Goal: Task Accomplishment & Management: Complete application form

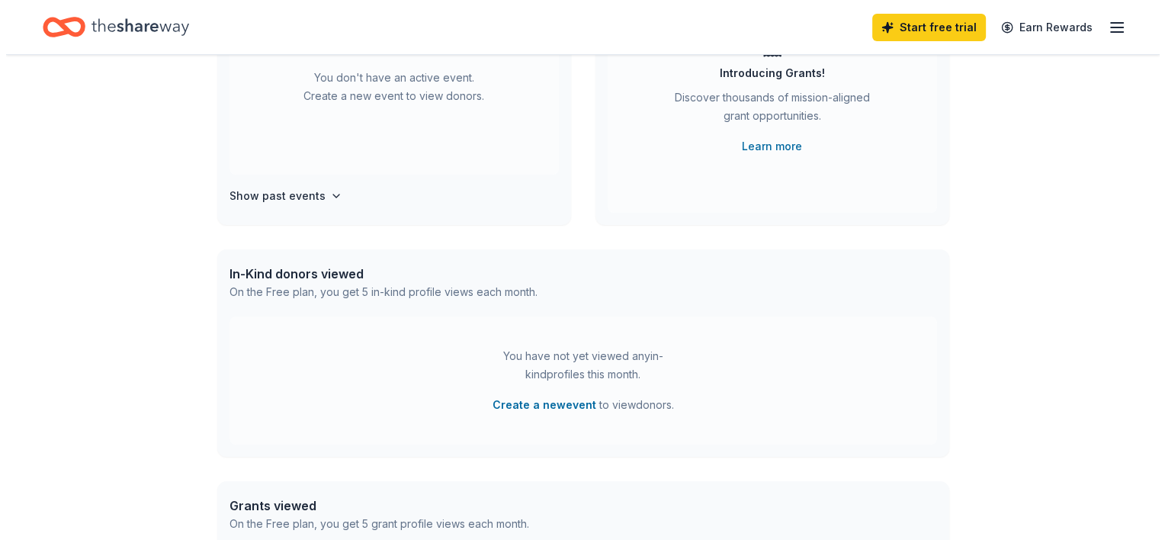
scroll to position [229, 0]
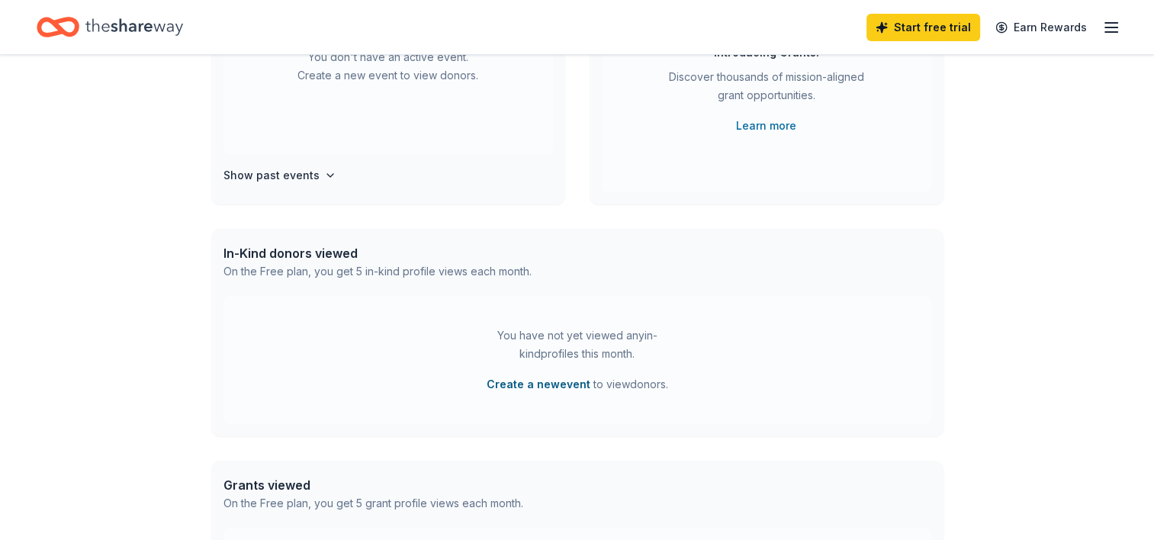
click at [577, 384] on button "Create a new event" at bounding box center [539, 384] width 104 height 18
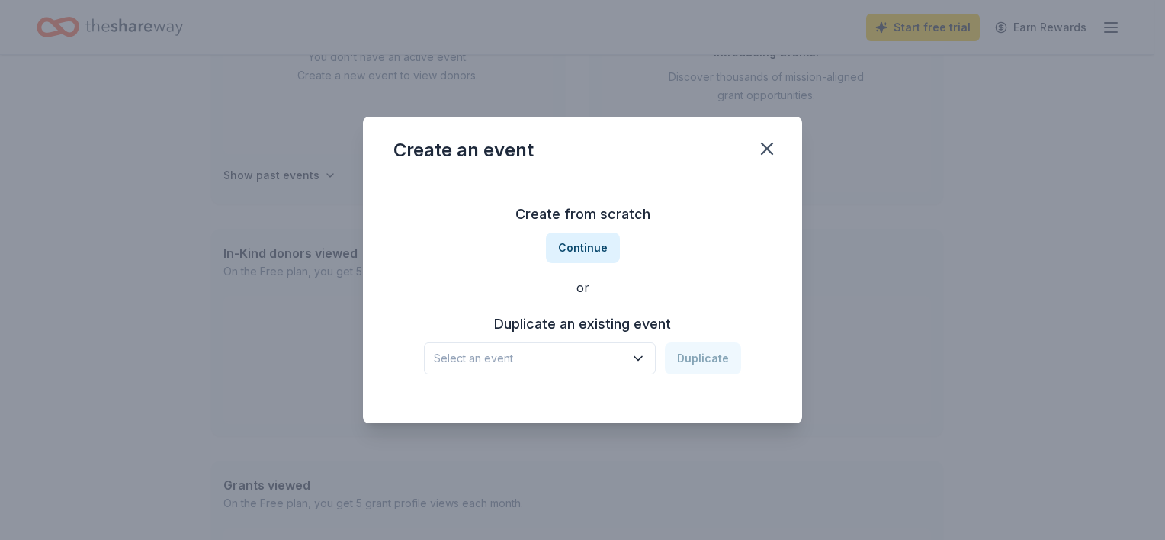
click at [615, 350] on span "Select an event" at bounding box center [529, 358] width 191 height 18
click at [615, 355] on span "Select an event" at bounding box center [529, 358] width 191 height 18
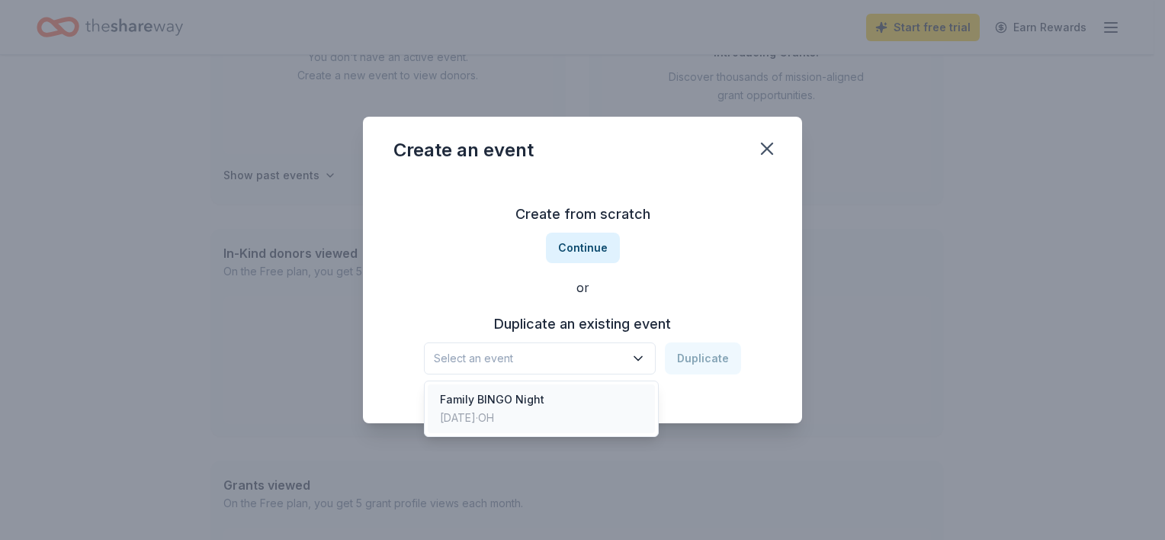
click at [558, 397] on div "Family BINGO Night Mar 27, 2025 · OH" at bounding box center [541, 408] width 227 height 49
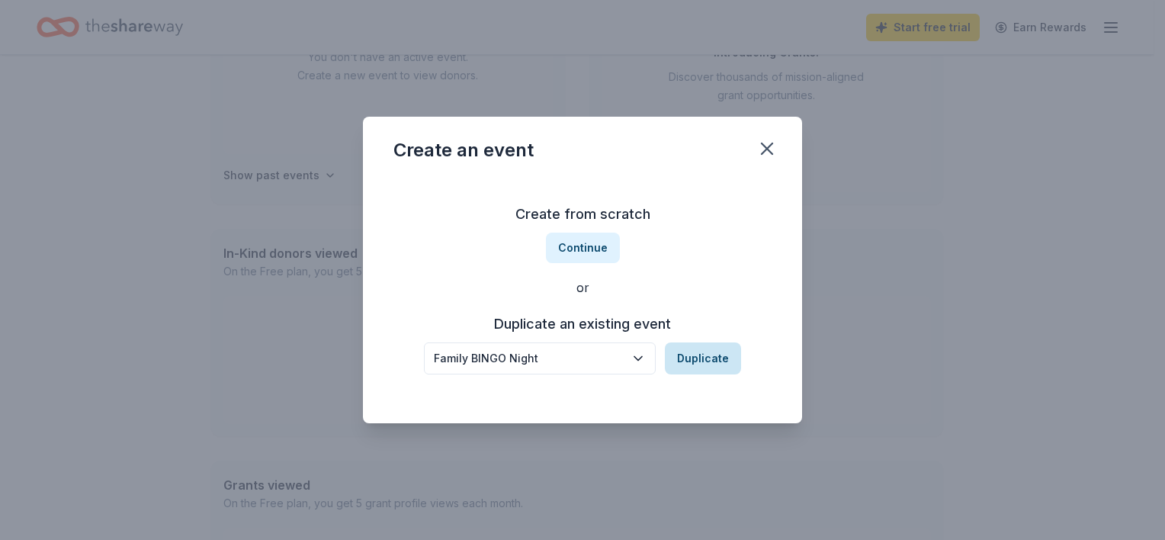
click at [707, 358] on button "Duplicate" at bounding box center [703, 358] width 76 height 32
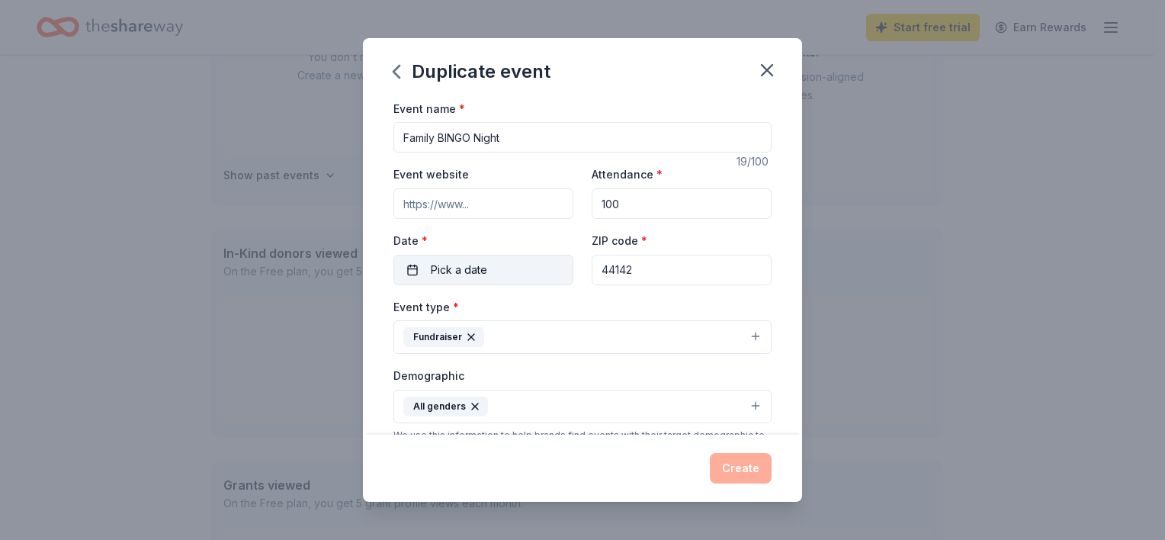
drag, startPoint x: 633, startPoint y: 269, endPoint x: 564, endPoint y: 269, distance: 69.4
click at [564, 269] on div "Event website Attendance * 100 Date * Pick a date ZIP code * 44142" at bounding box center [583, 225] width 378 height 120
type input "44130"
click at [503, 268] on button "Pick a date" at bounding box center [484, 270] width 180 height 31
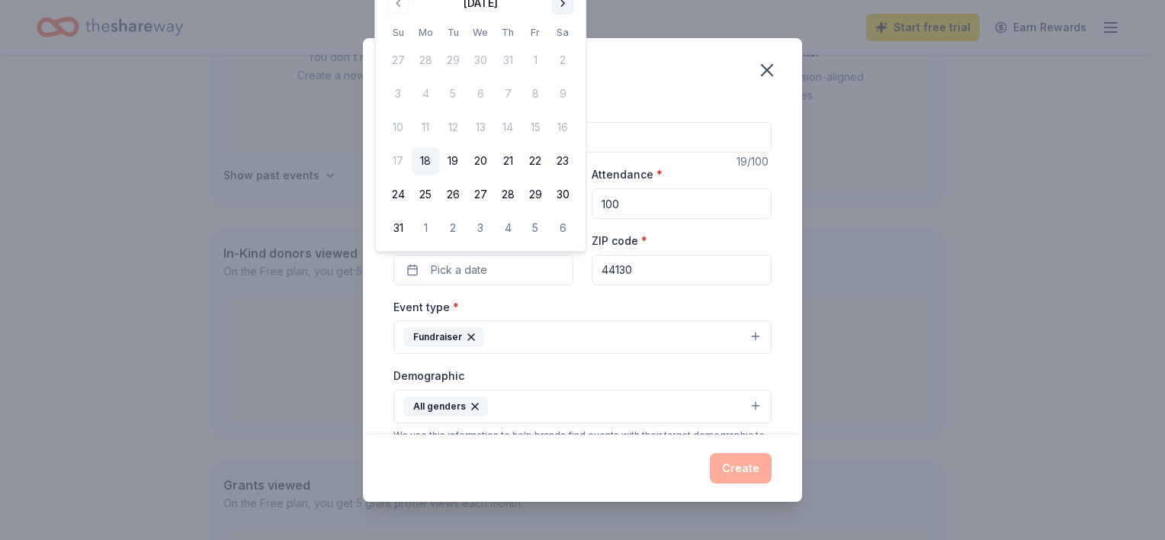
click at [563, 7] on button "Go to next month" at bounding box center [562, 2] width 21 height 21
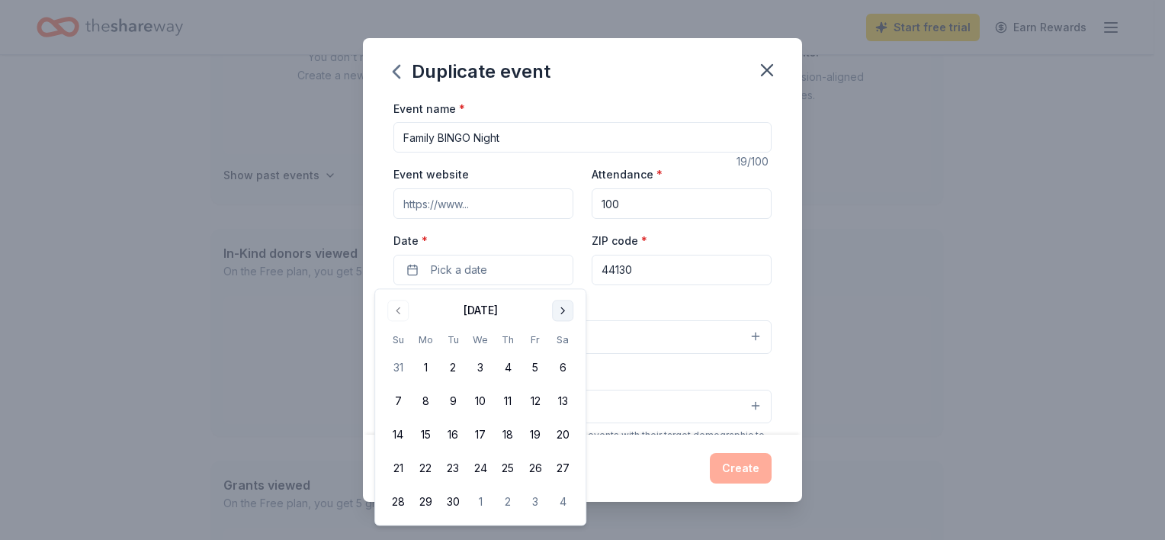
click at [572, 307] on button "Go to next month" at bounding box center [562, 310] width 21 height 21
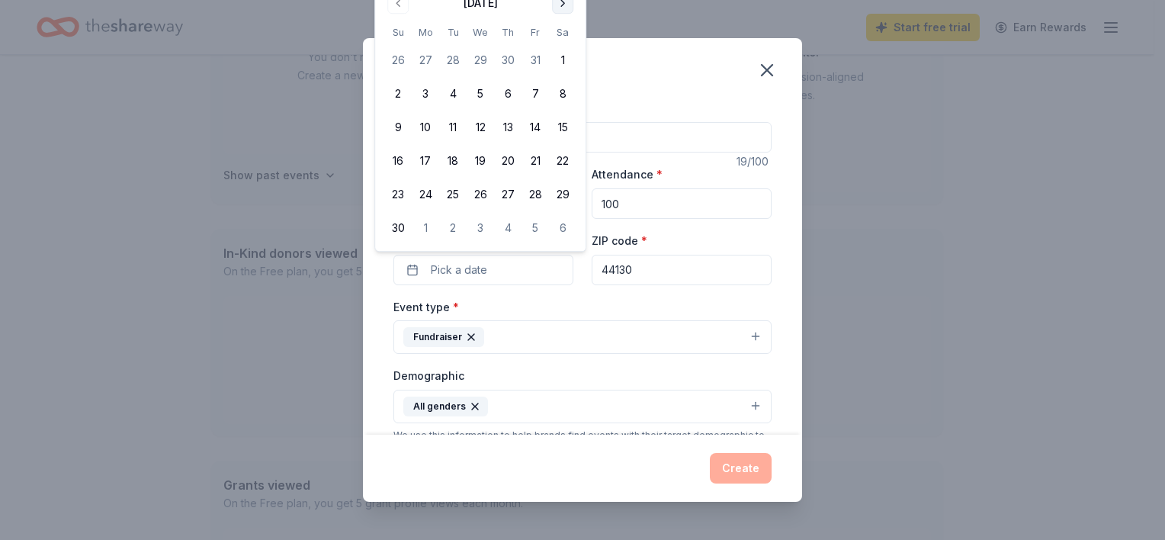
click at [564, 4] on button "Go to next month" at bounding box center [562, 2] width 21 height 21
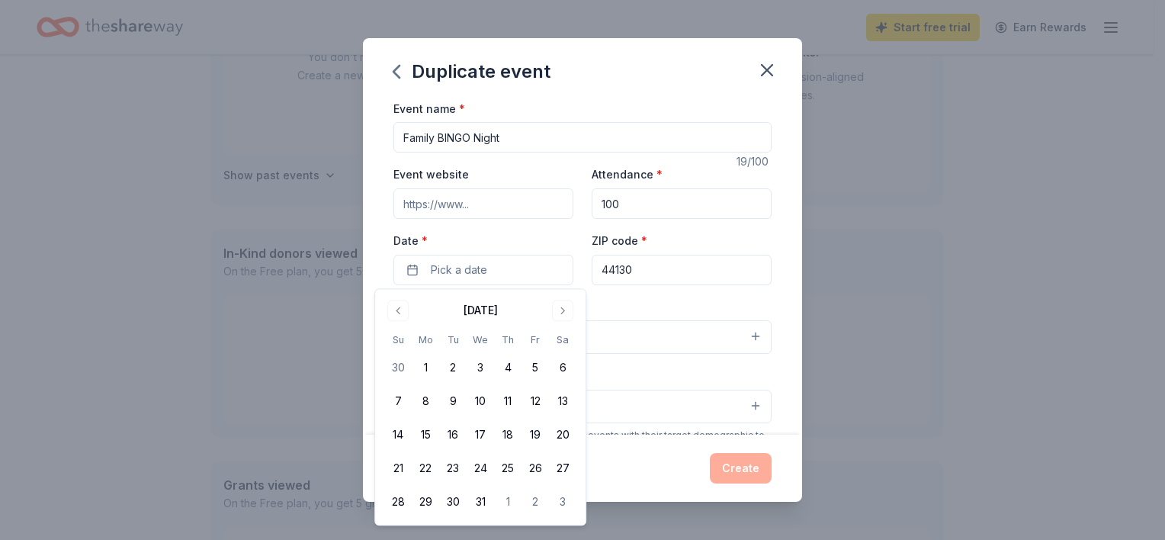
click at [565, 299] on div "December 2025" at bounding box center [480, 308] width 192 height 21
click at [566, 305] on button "Go to next month" at bounding box center [562, 310] width 21 height 21
click at [538, 366] on button "6" at bounding box center [535, 368] width 27 height 27
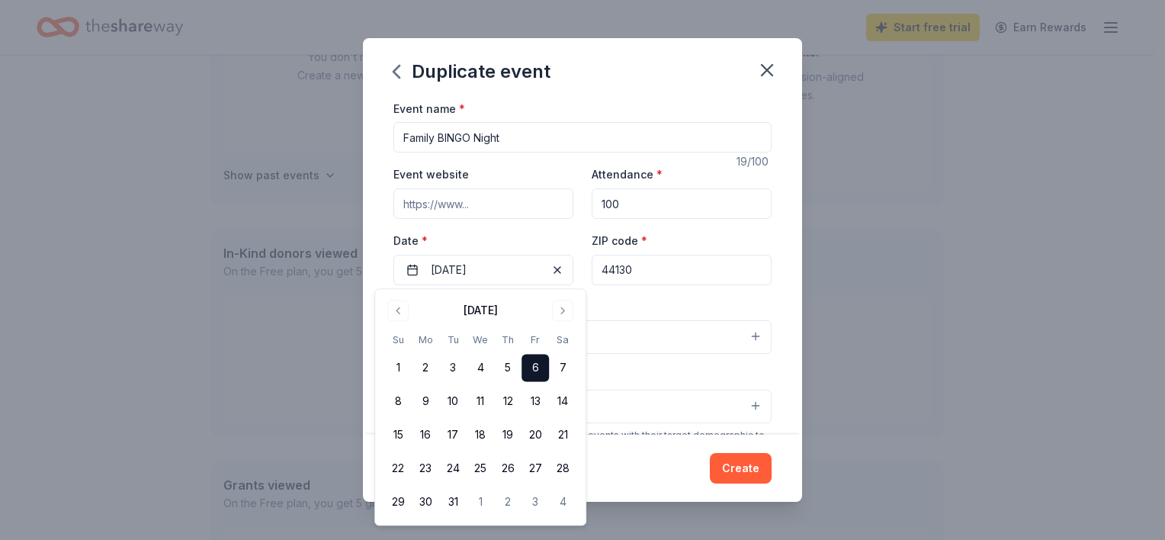
click at [658, 306] on div "Event type * Fundraiser" at bounding box center [583, 325] width 378 height 57
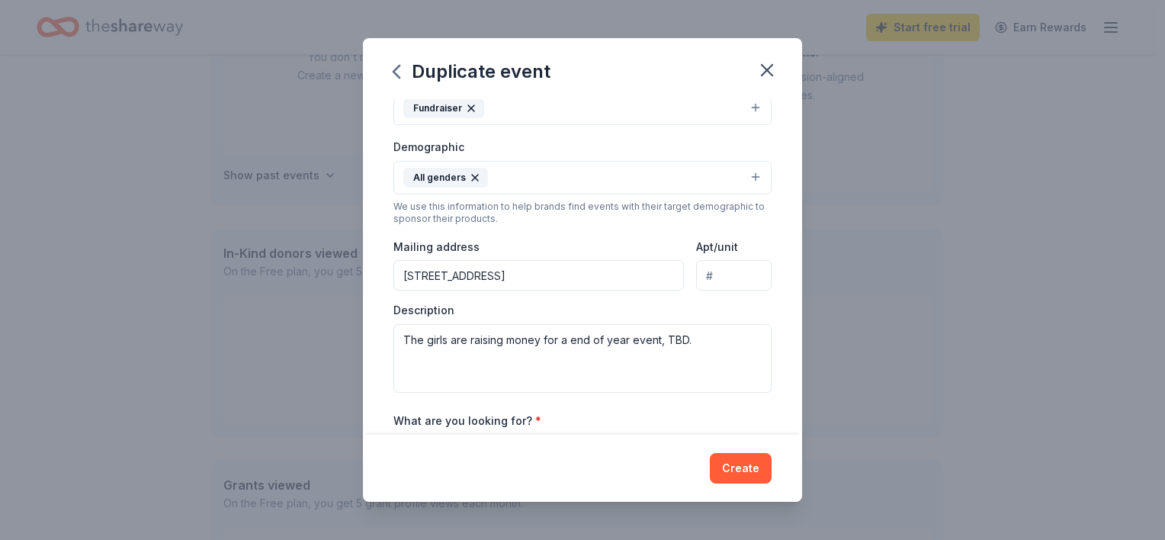
scroll to position [305, 0]
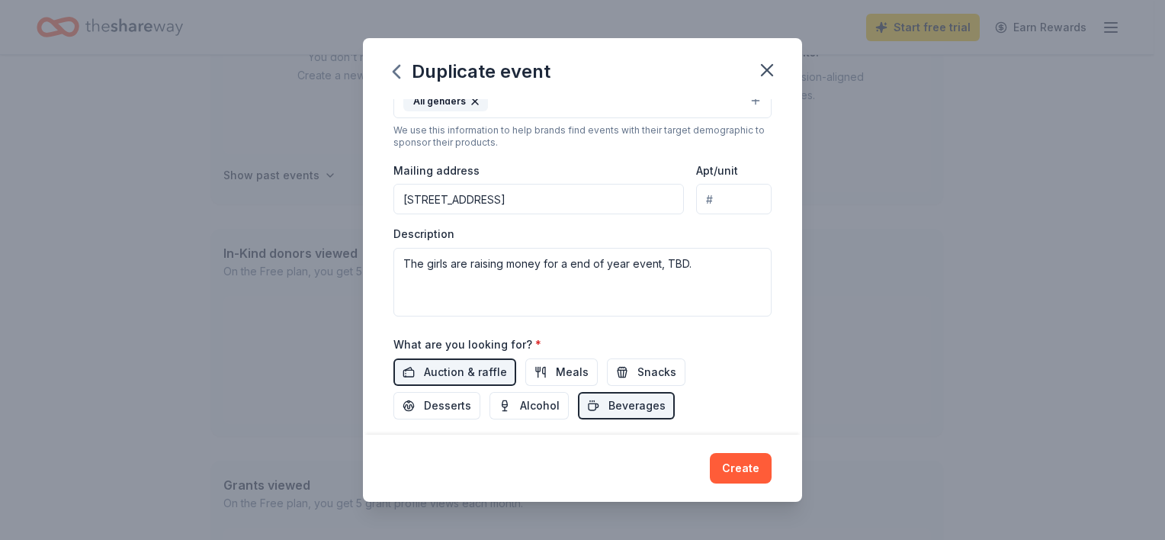
drag, startPoint x: 630, startPoint y: 203, endPoint x: 387, endPoint y: 203, distance: 242.5
click at [388, 203] on div "Event name * Family BINGO Night 19 /100 Event website Attendance * 100 Date * 0…" at bounding box center [582, 267] width 439 height 336
type input "8006 Fernhill Avenue, Parma, OH, 44129"
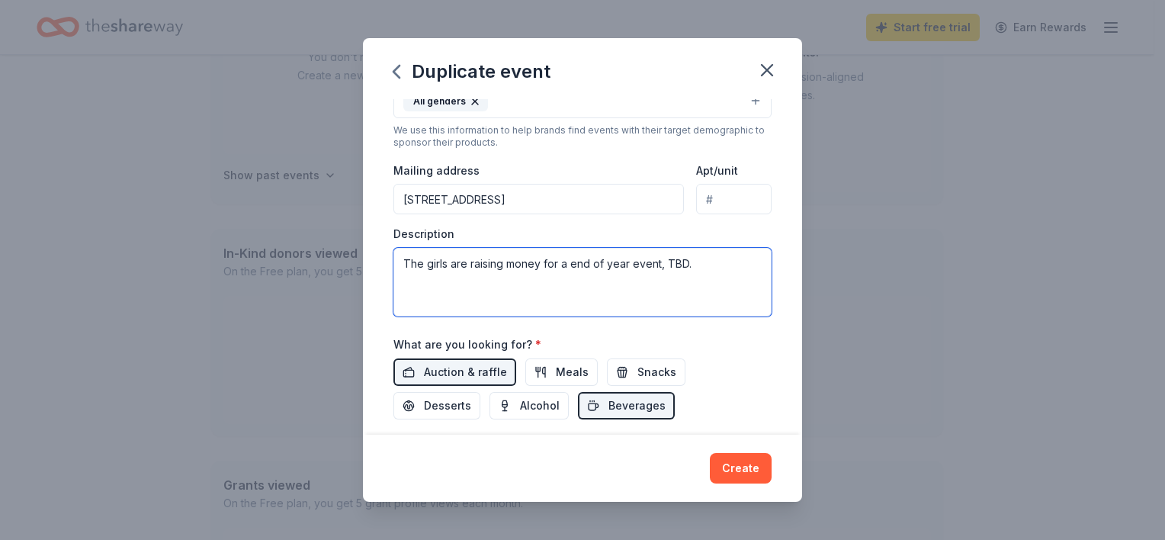
click at [694, 265] on textarea "The girls are raising money for a end of year event, TBD." at bounding box center [583, 282] width 378 height 69
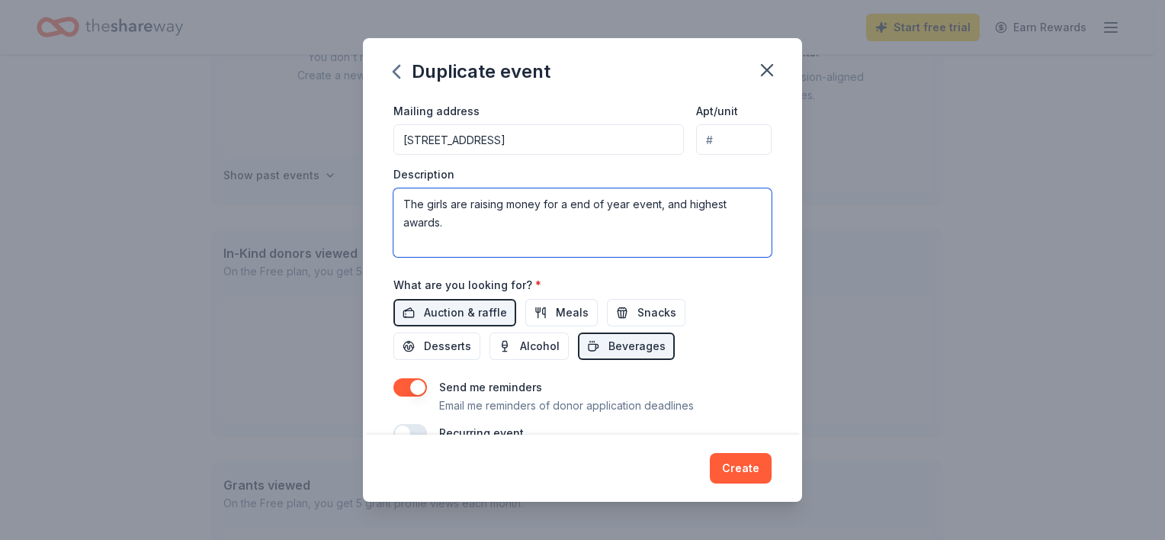
scroll to position [381, 0]
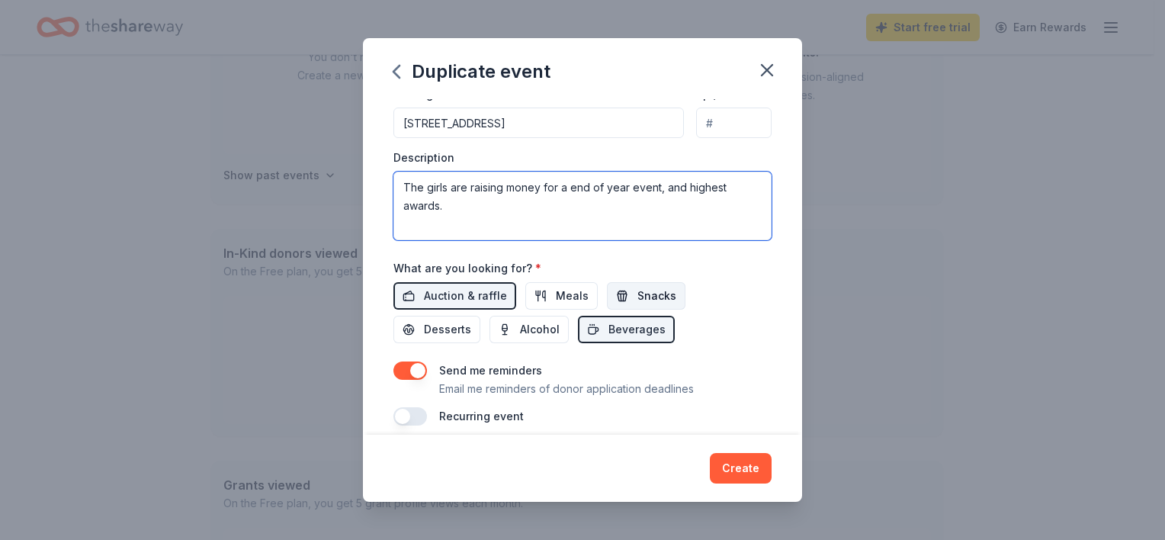
type textarea "The girls are raising money for a end of year event, and highest awards."
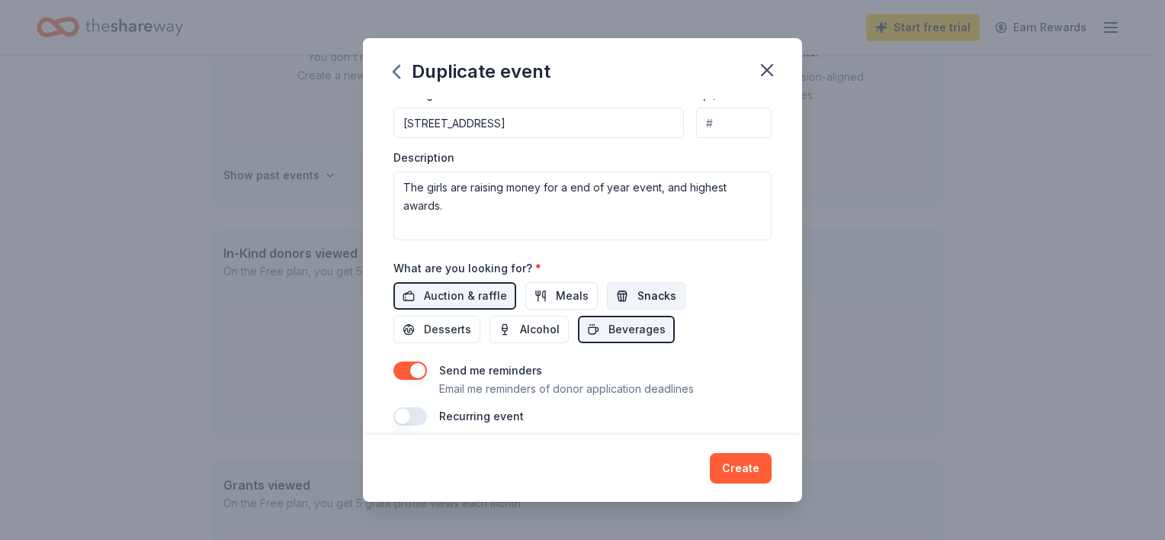
click at [644, 297] on span "Snacks" at bounding box center [657, 296] width 39 height 18
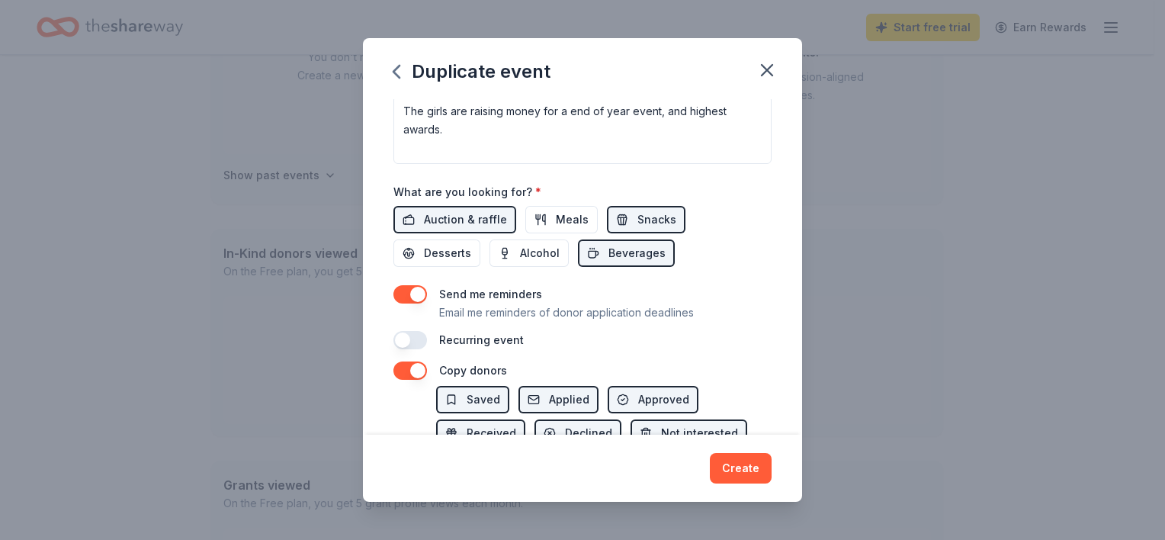
scroll to position [534, 0]
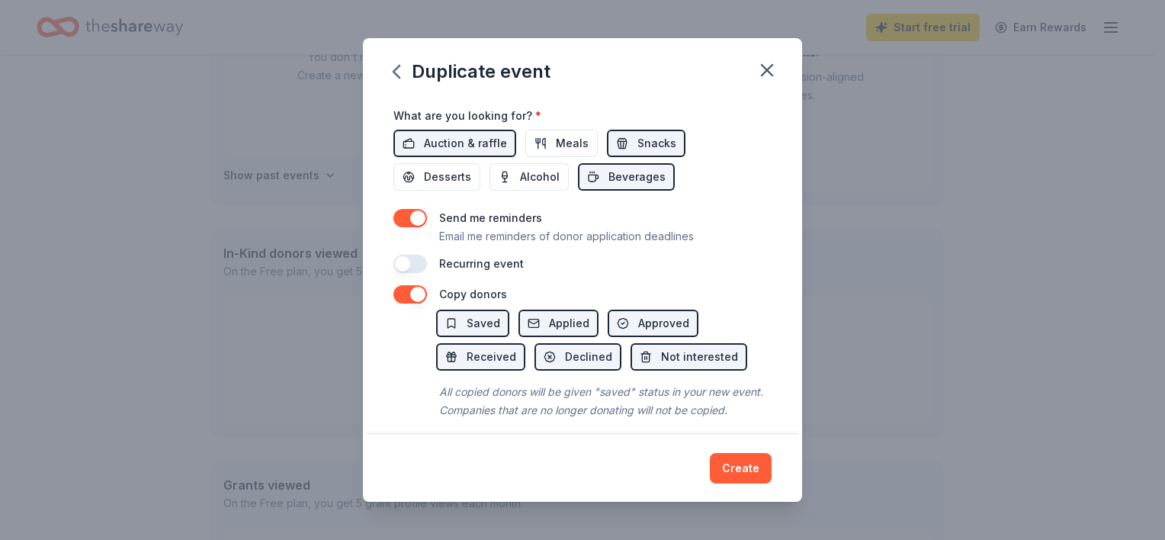
click at [416, 265] on button "button" at bounding box center [411, 264] width 34 height 18
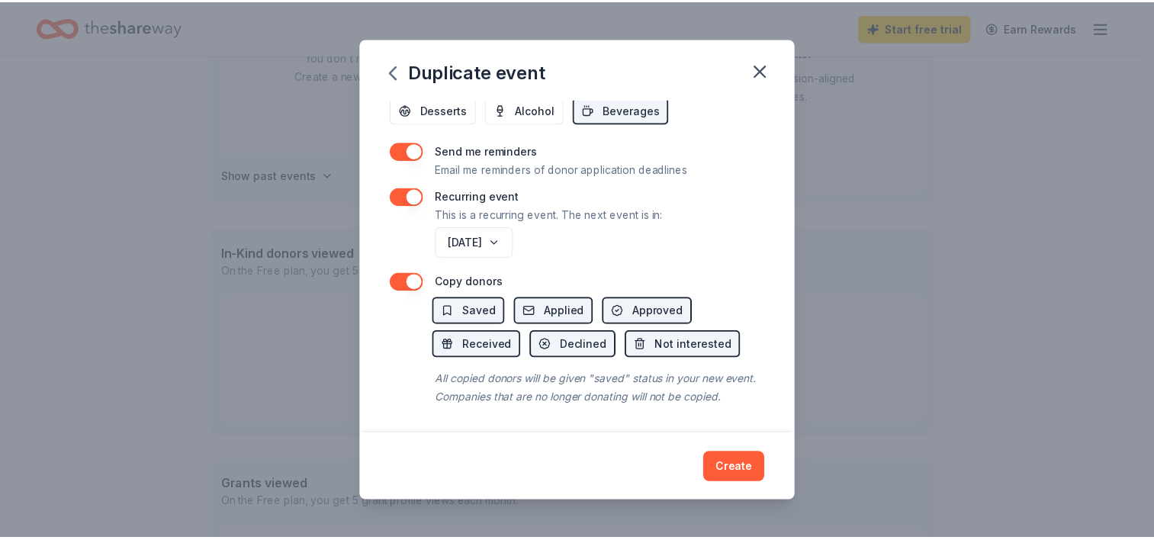
scroll to position [618, 0]
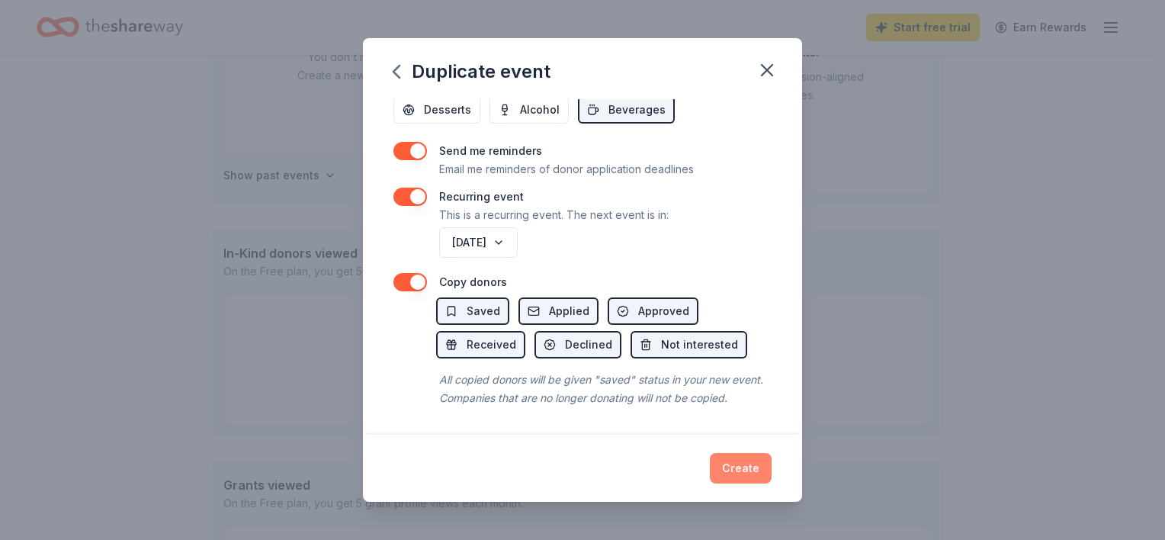
click at [745, 473] on button "Create" at bounding box center [741, 468] width 62 height 31
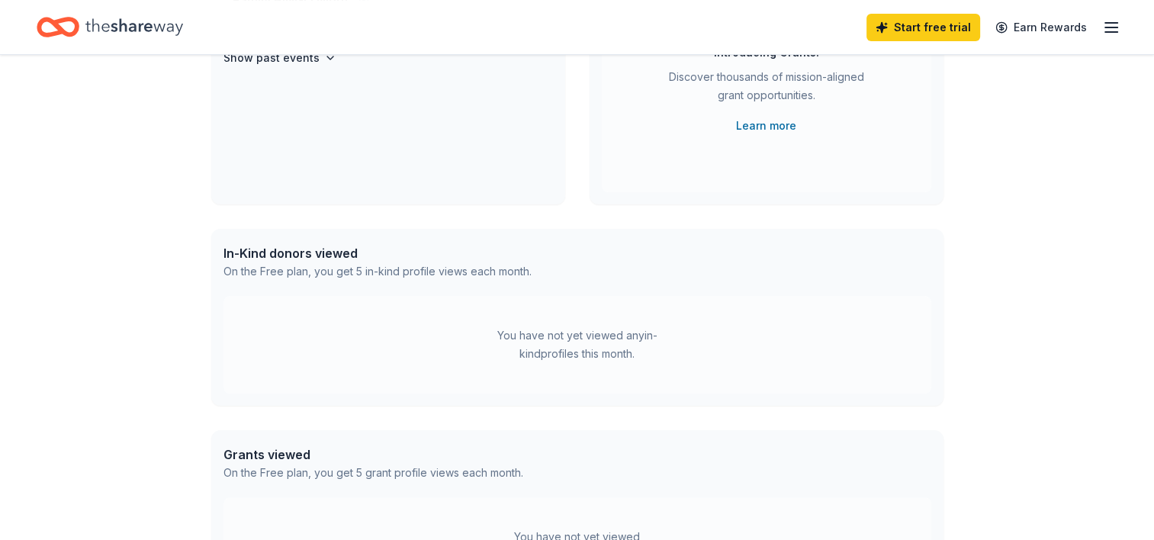
scroll to position [111, 0]
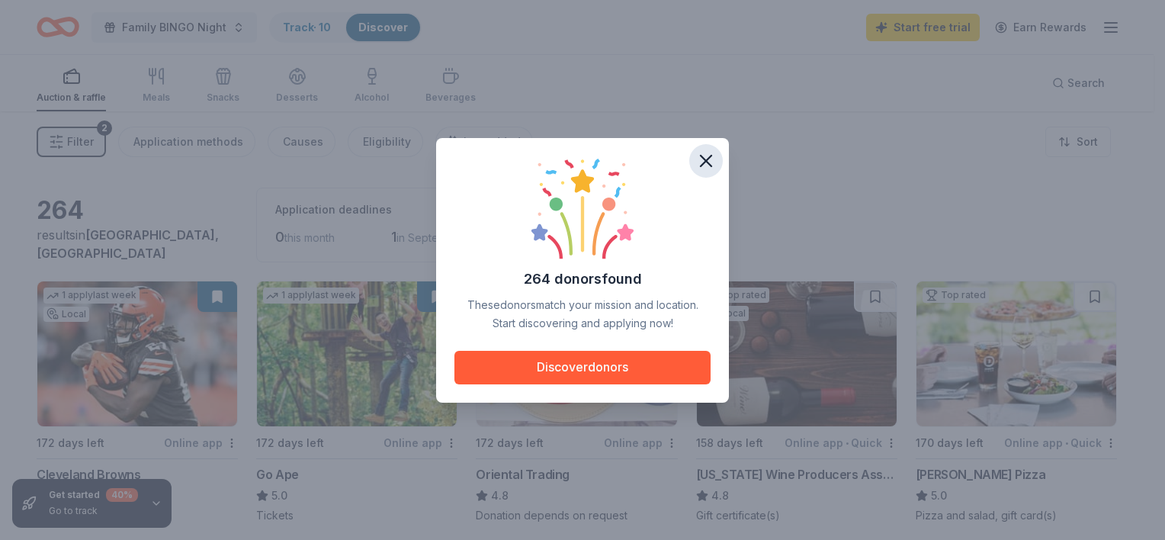
click at [714, 165] on icon "button" at bounding box center [705, 160] width 21 height 21
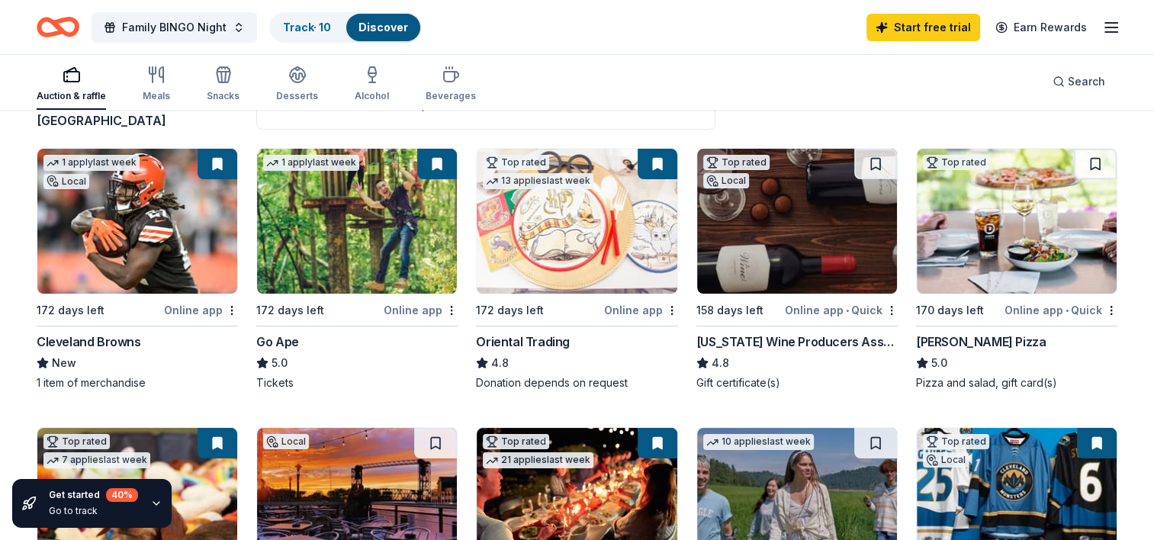
scroll to position [153, 0]
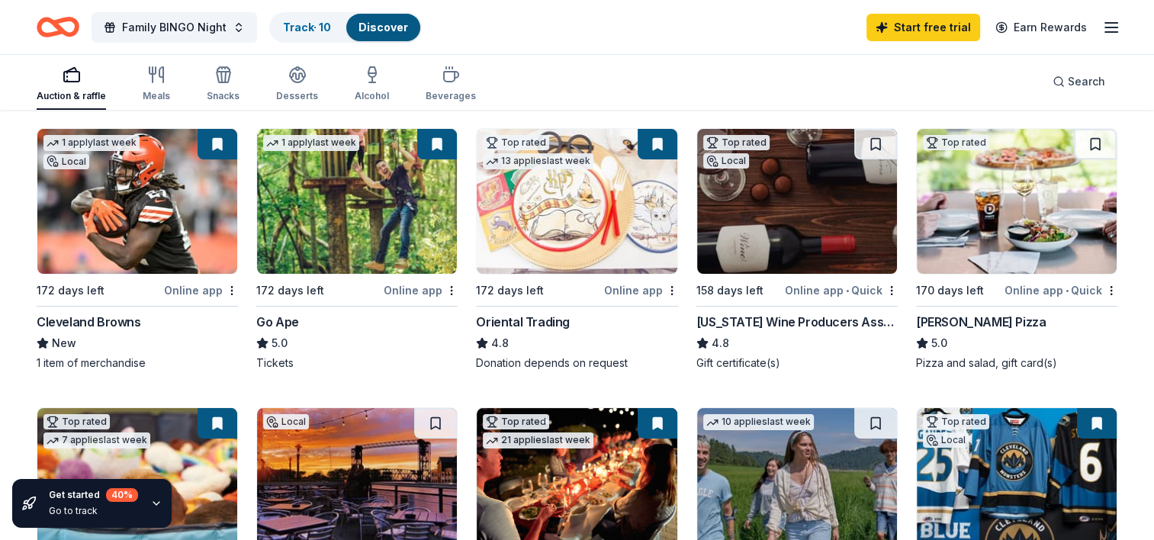
click at [210, 290] on div "Online app" at bounding box center [201, 290] width 74 height 19
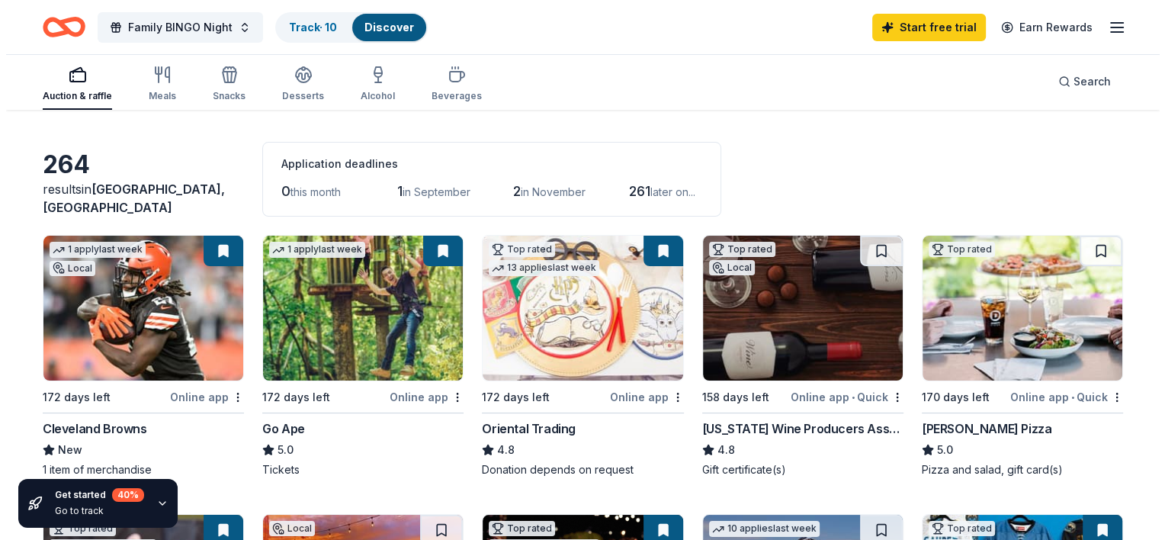
scroll to position [0, 0]
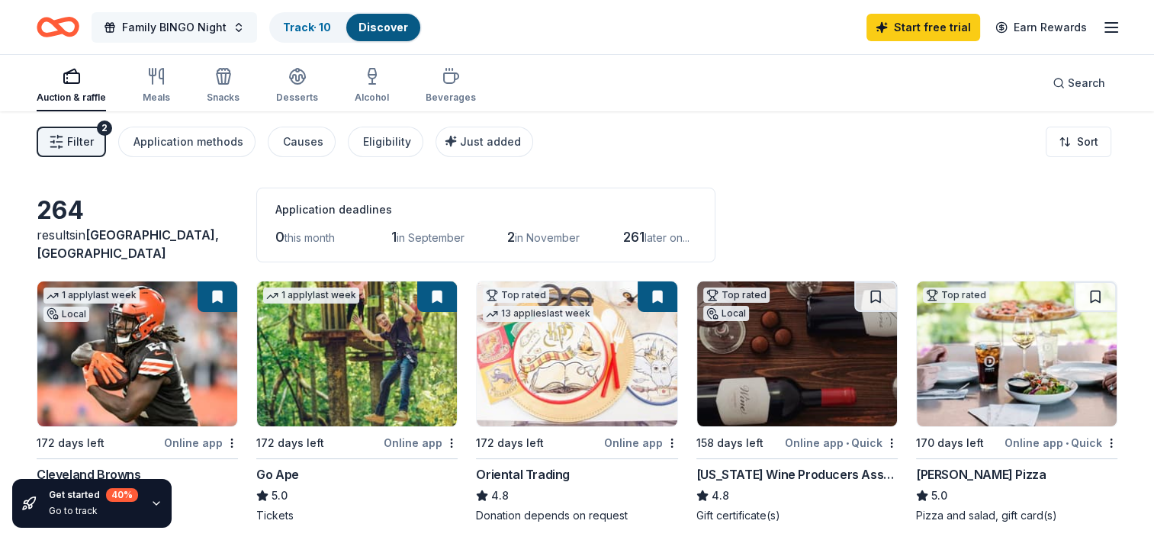
click at [227, 26] on button "Family BINGO Night" at bounding box center [174, 27] width 165 height 31
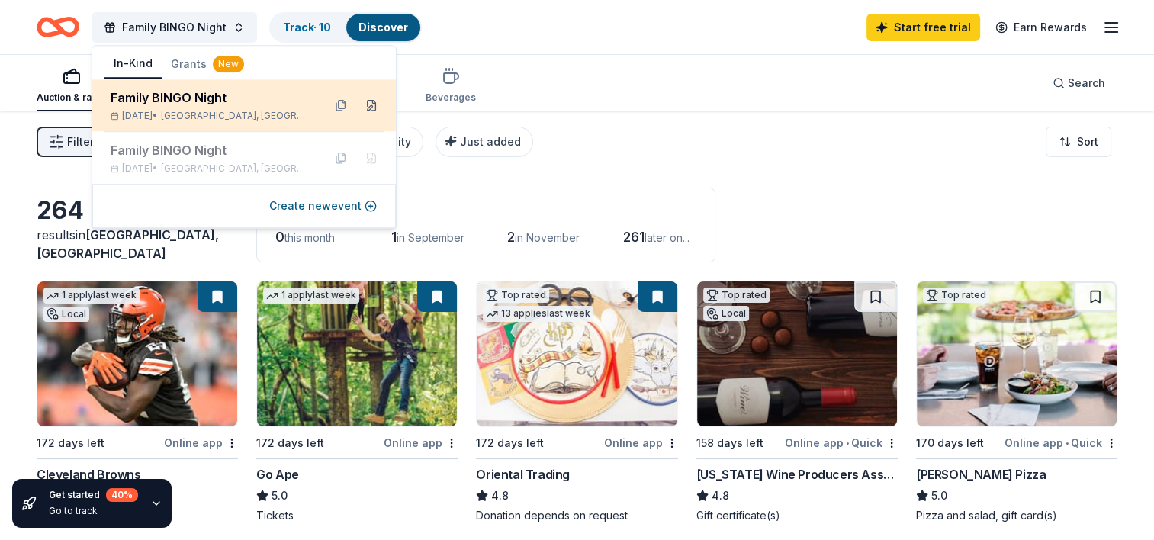
click at [374, 106] on button at bounding box center [371, 105] width 24 height 24
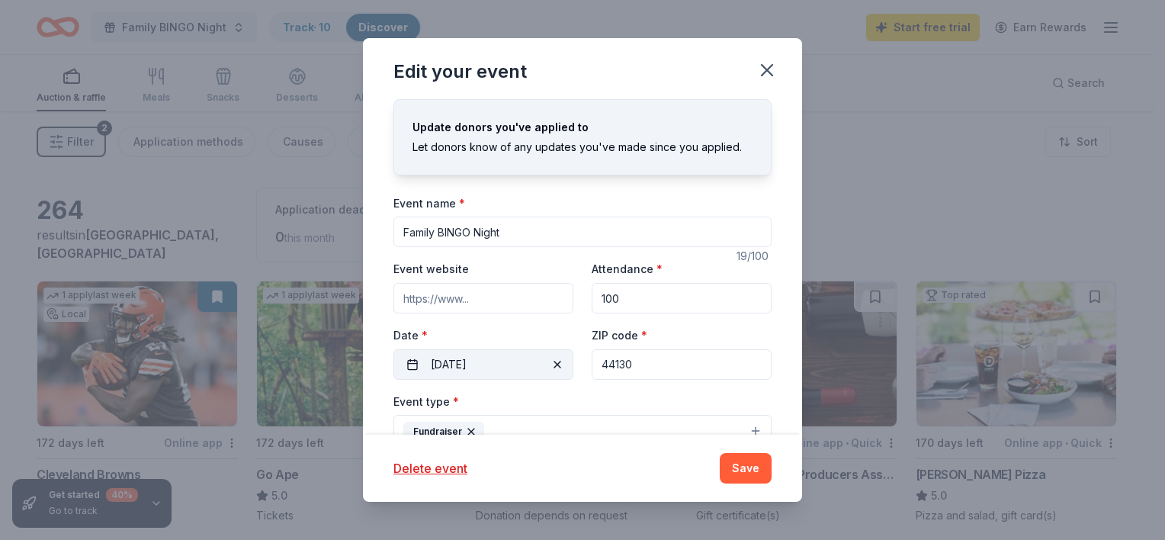
click at [551, 365] on span "button" at bounding box center [557, 364] width 18 height 18
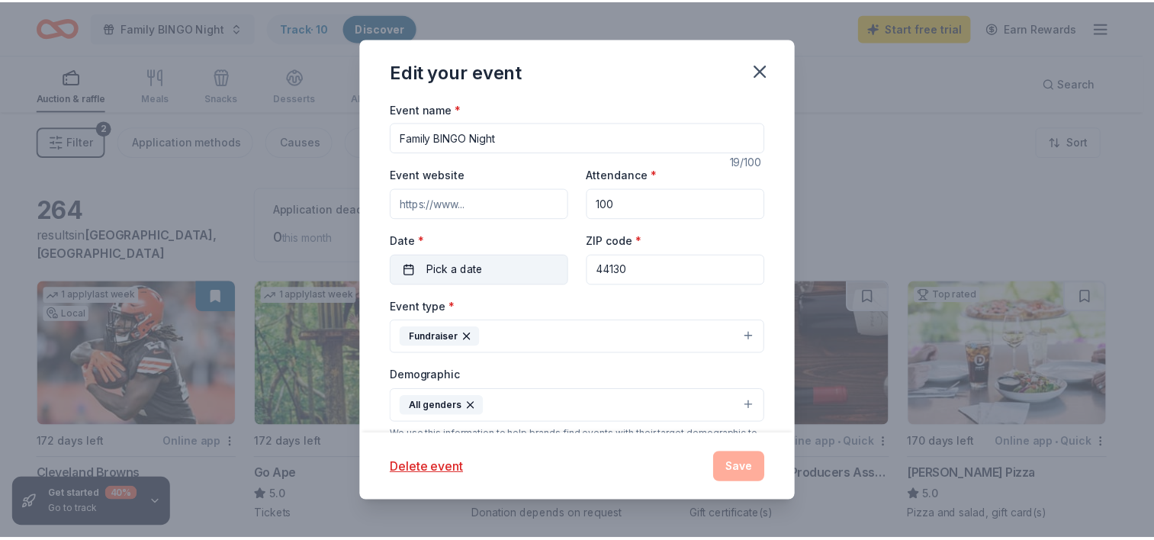
scroll to position [153, 0]
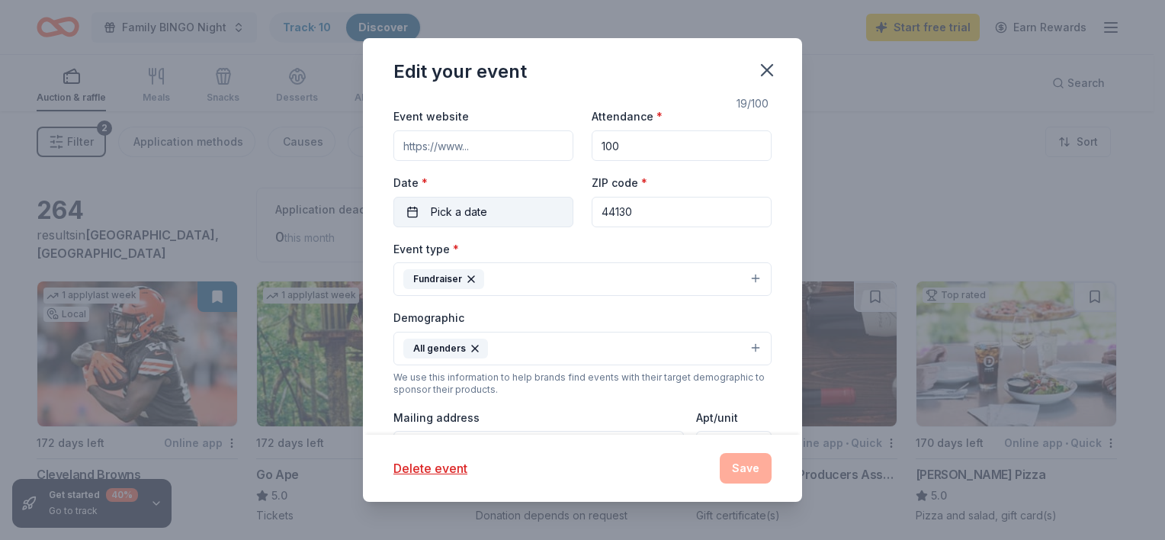
click at [487, 207] on button "Pick a date" at bounding box center [484, 212] width 180 height 31
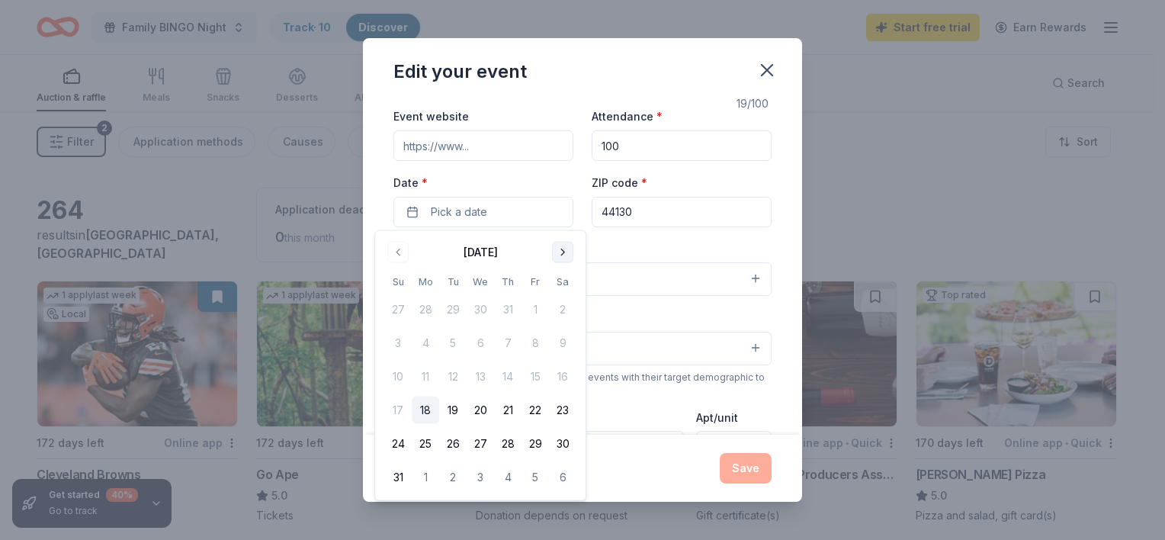
click at [563, 251] on button "Go to next month" at bounding box center [562, 252] width 21 height 21
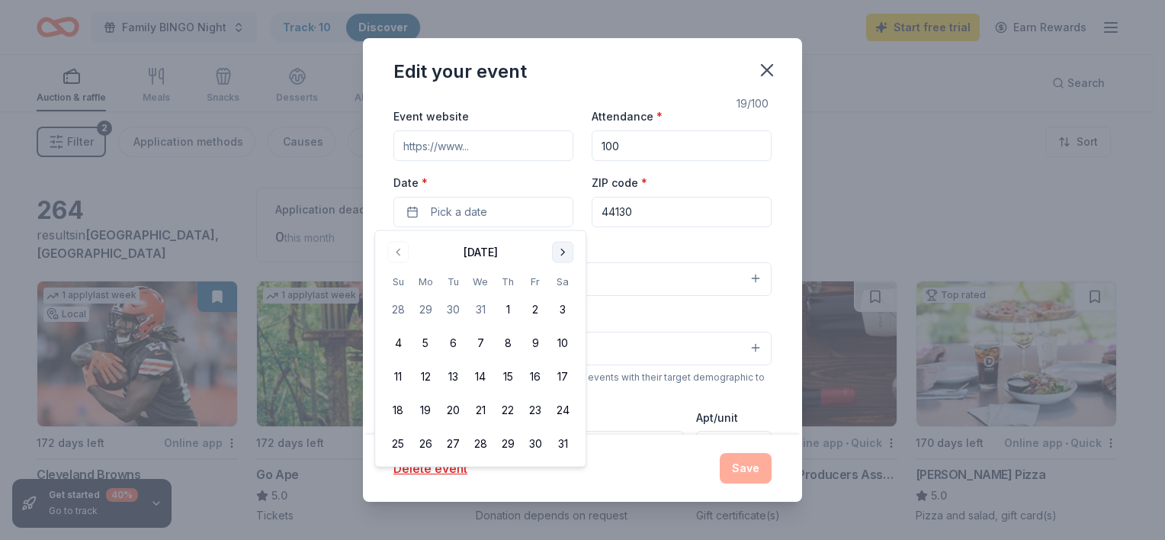
click at [563, 251] on button "Go to next month" at bounding box center [562, 252] width 21 height 21
click at [532, 377] on button "17" at bounding box center [535, 376] width 27 height 27
click at [756, 464] on button "Save" at bounding box center [746, 468] width 52 height 31
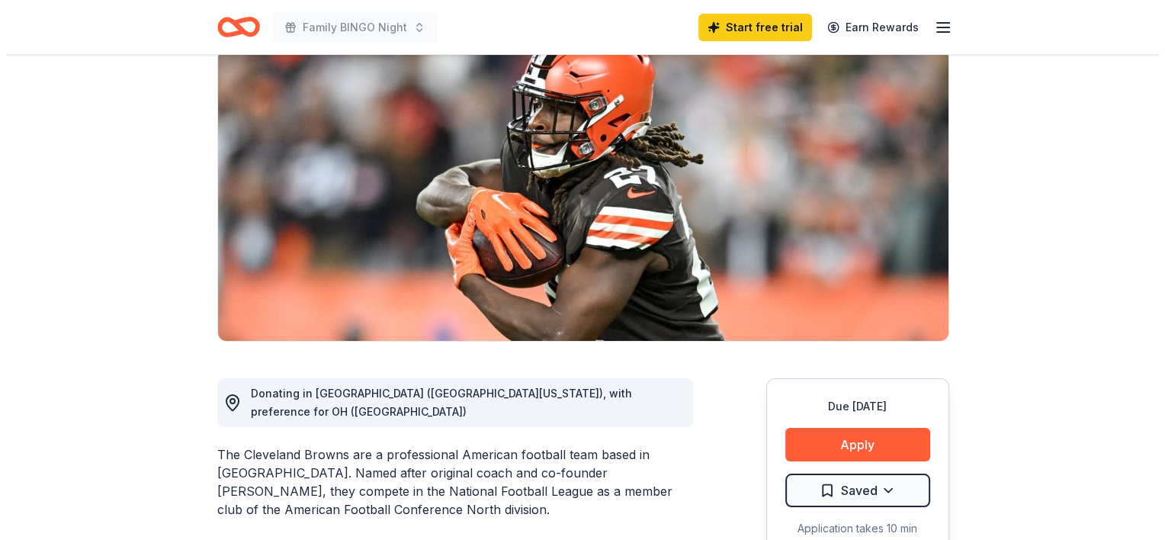
scroll to position [305, 0]
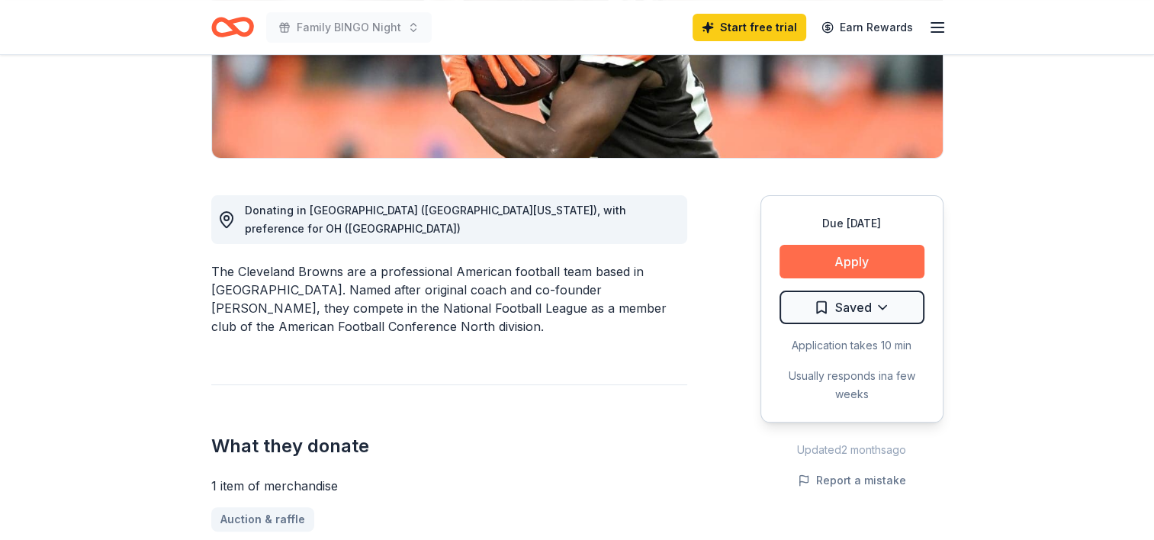
click at [827, 259] on button "Apply" at bounding box center [851, 262] width 145 height 34
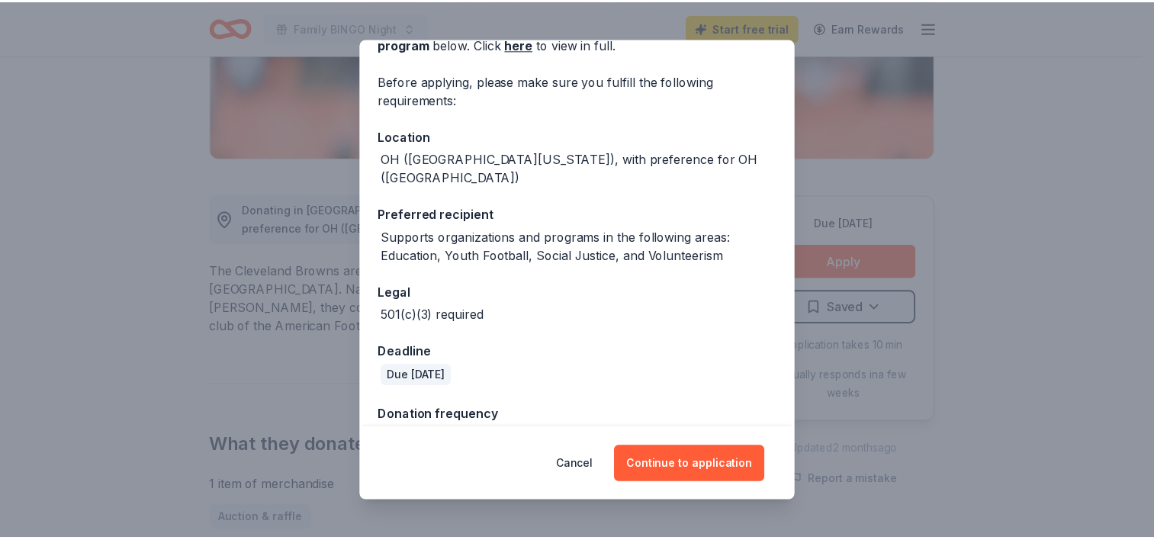
scroll to position [113, 0]
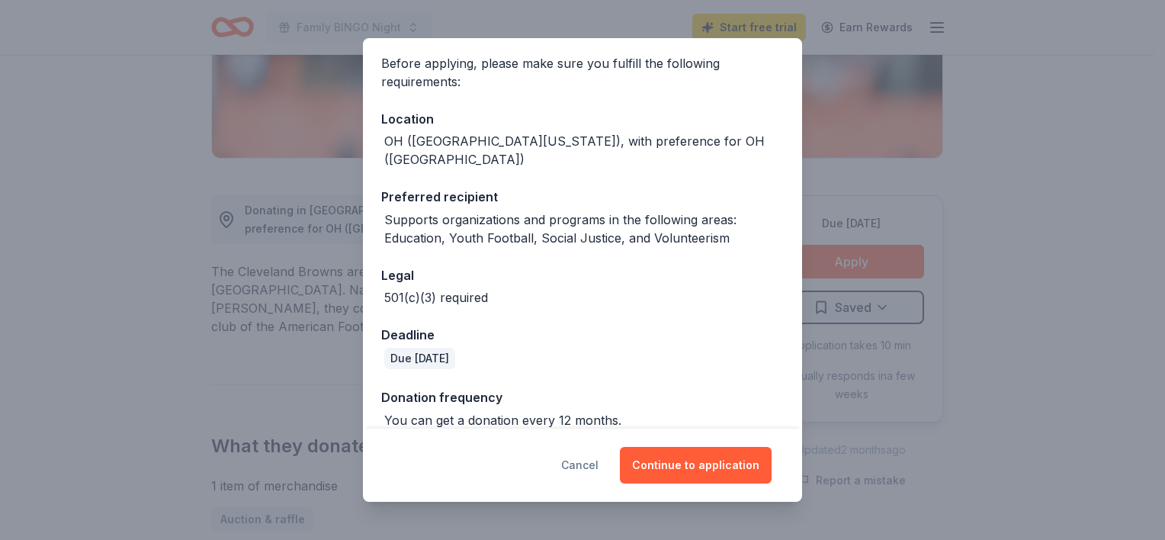
click at [594, 464] on button "Cancel" at bounding box center [579, 465] width 37 height 37
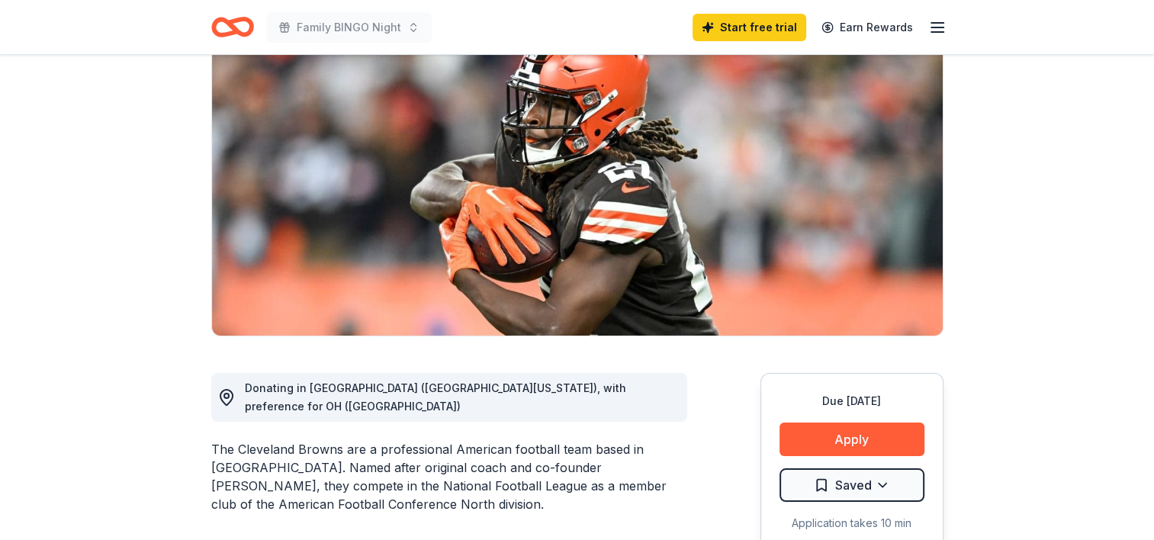
scroll to position [0, 0]
